Goal: Task Accomplishment & Management: Manage account settings

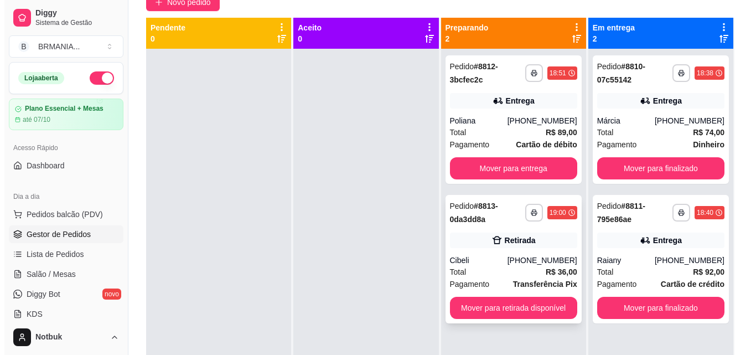
scroll to position [106, 0]
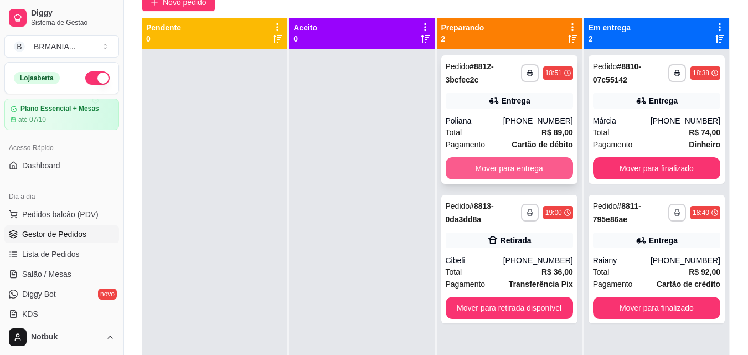
click at [498, 166] on button "Mover para entrega" at bounding box center [509, 168] width 127 height 22
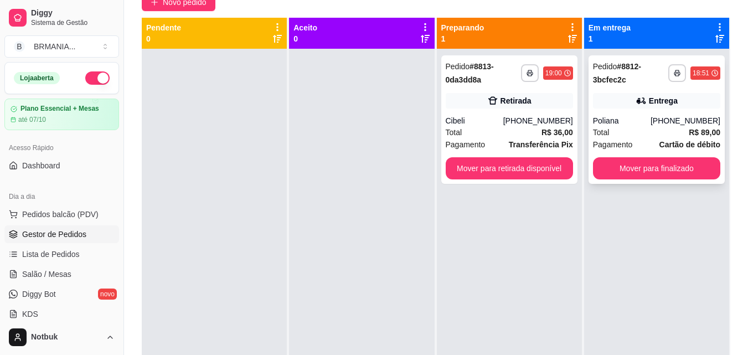
click at [649, 86] on div "Pedido # 8812-3bcfec2c" at bounding box center [630, 73] width 75 height 27
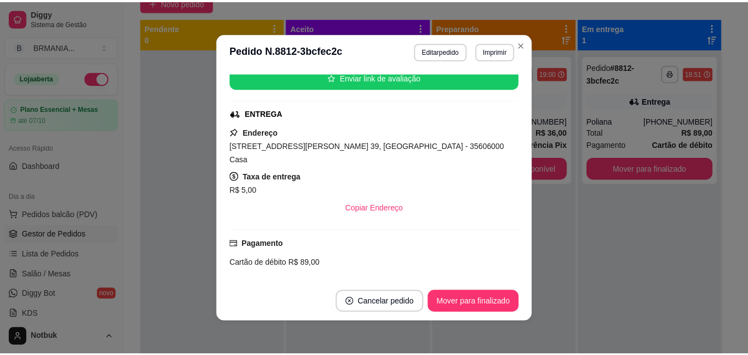
scroll to position [144, 0]
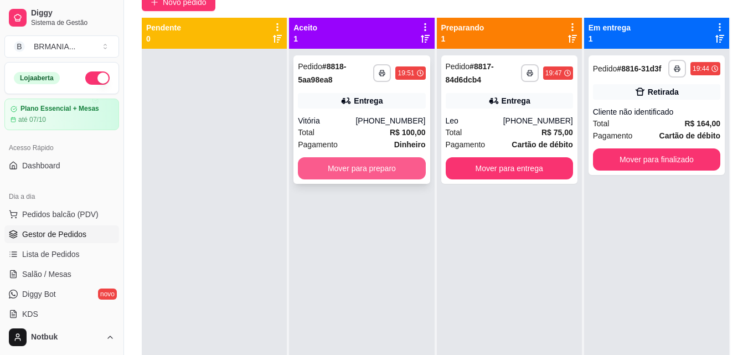
click at [328, 172] on button "Mover para preparo" at bounding box center [361, 168] width 127 height 22
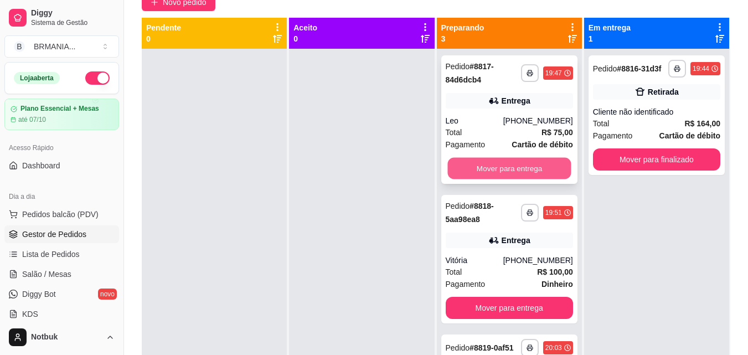
click at [487, 166] on button "Mover para entrega" at bounding box center [508, 169] width 123 height 22
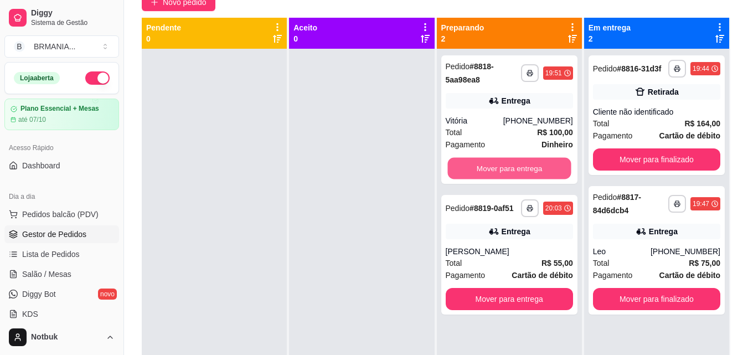
click at [491, 168] on button "Mover para entrega" at bounding box center [508, 169] width 123 height 22
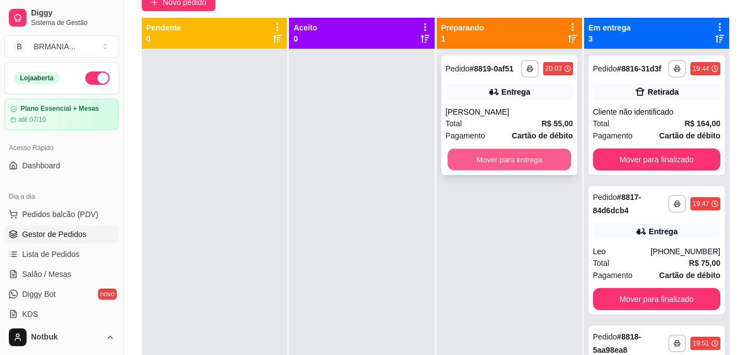
click at [499, 157] on button "Mover para entrega" at bounding box center [508, 160] width 123 height 22
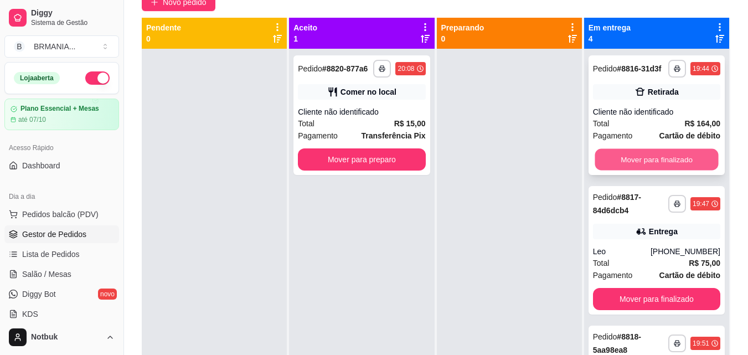
click at [605, 164] on button "Mover para finalizado" at bounding box center [656, 160] width 123 height 22
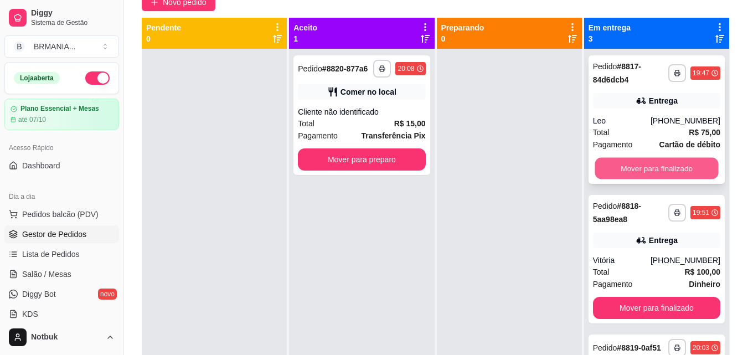
click at [630, 167] on button "Mover para finalizado" at bounding box center [656, 169] width 123 height 22
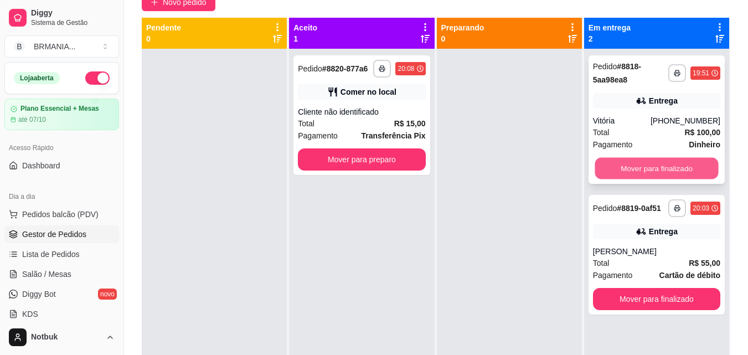
click at [647, 166] on button "Mover para finalizado" at bounding box center [656, 169] width 123 height 22
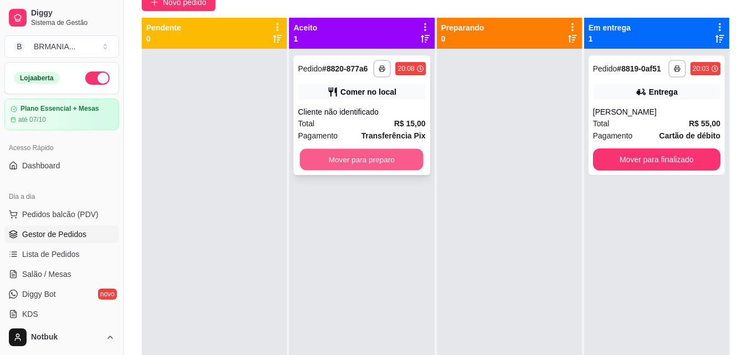
click at [416, 162] on button "Mover para preparo" at bounding box center [361, 160] width 123 height 22
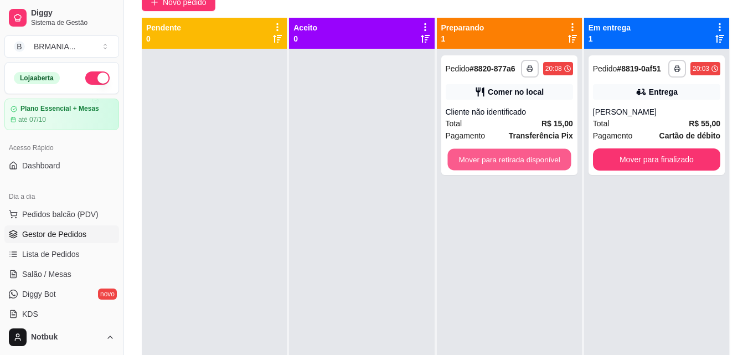
click at [472, 157] on button "Mover para retirada disponível" at bounding box center [508, 160] width 123 height 22
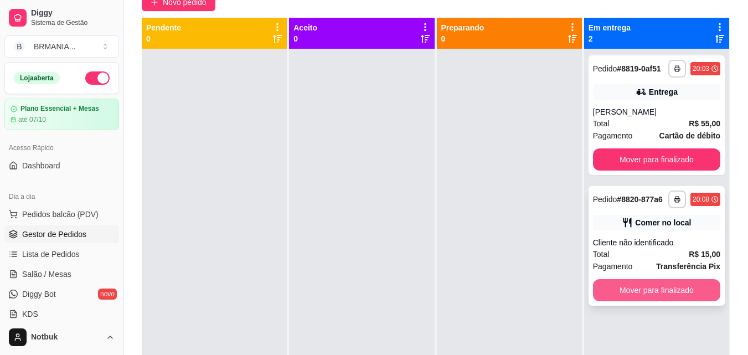
click at [646, 292] on button "Mover para finalizado" at bounding box center [656, 290] width 127 height 22
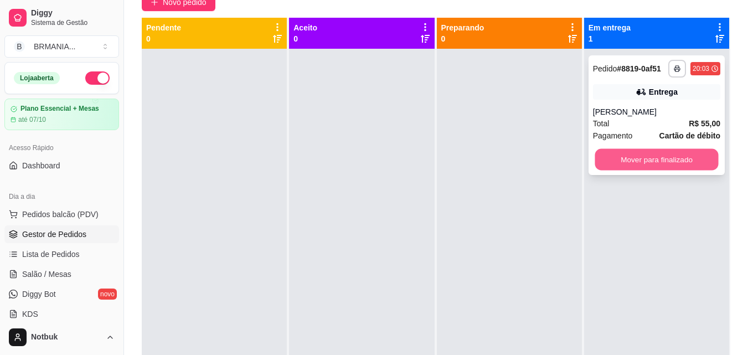
click at [619, 158] on button "Mover para finalizado" at bounding box center [656, 160] width 123 height 22
